Goal: Find contact information: Find contact information

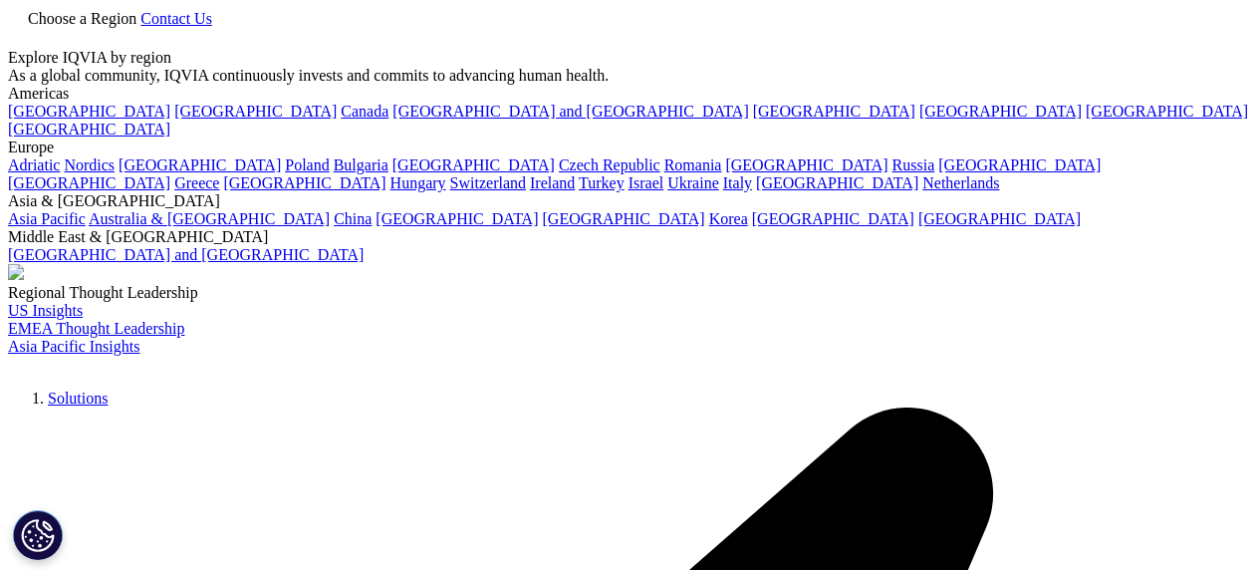
click at [212, 27] on span "Contact Us" at bounding box center [176, 18] width 72 height 17
